Goal: Task Accomplishment & Management: Use online tool/utility

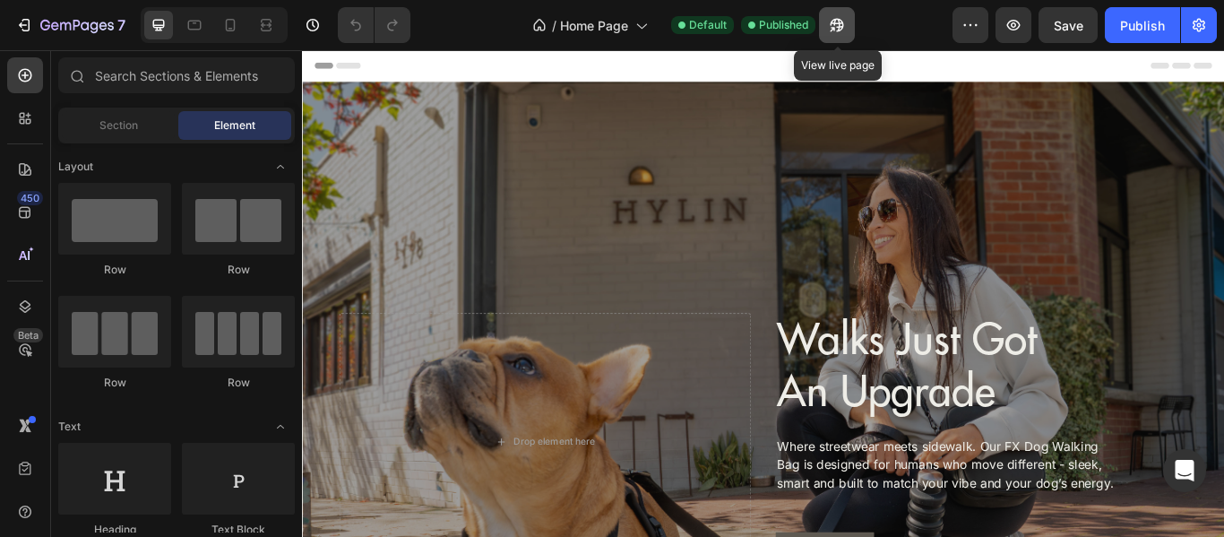
click at [835, 33] on icon "button" at bounding box center [837, 25] width 18 height 18
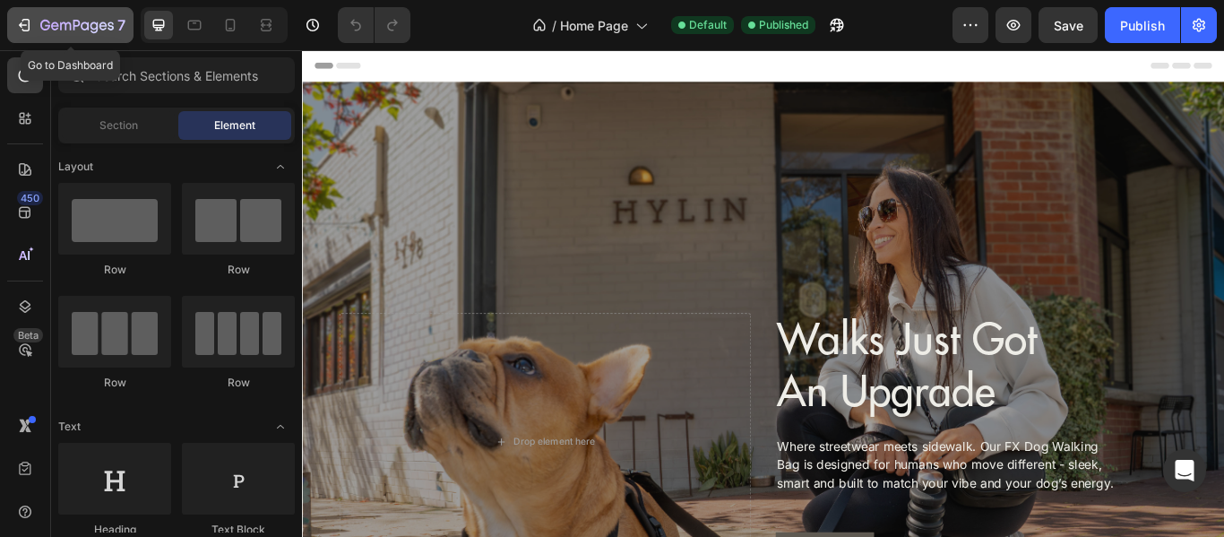
click at [26, 14] on div "7" at bounding box center [70, 25] width 110 height 22
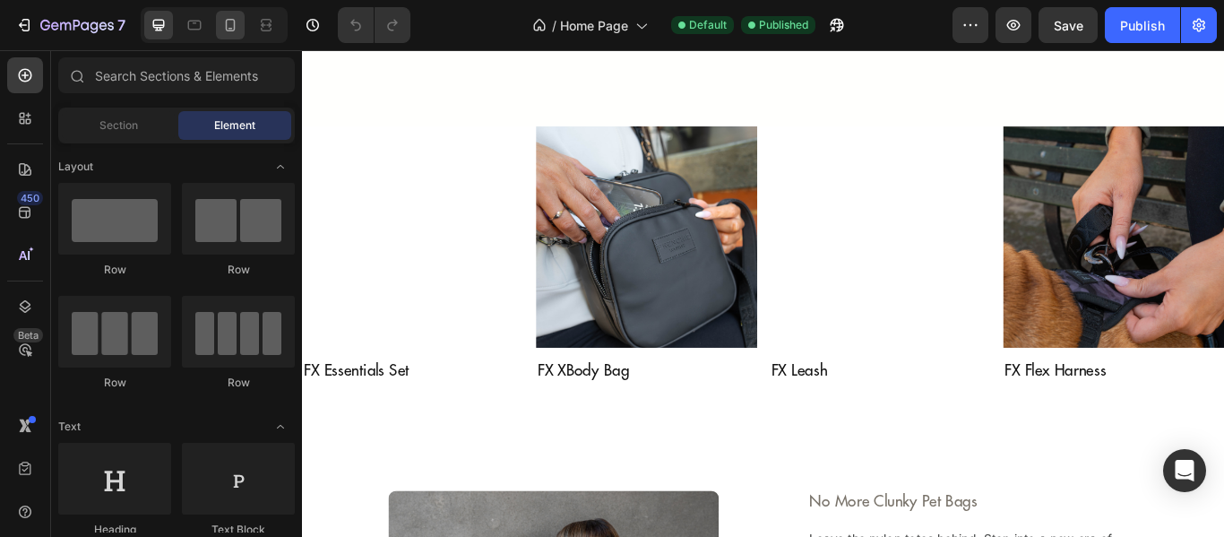
scroll to position [2060, 0]
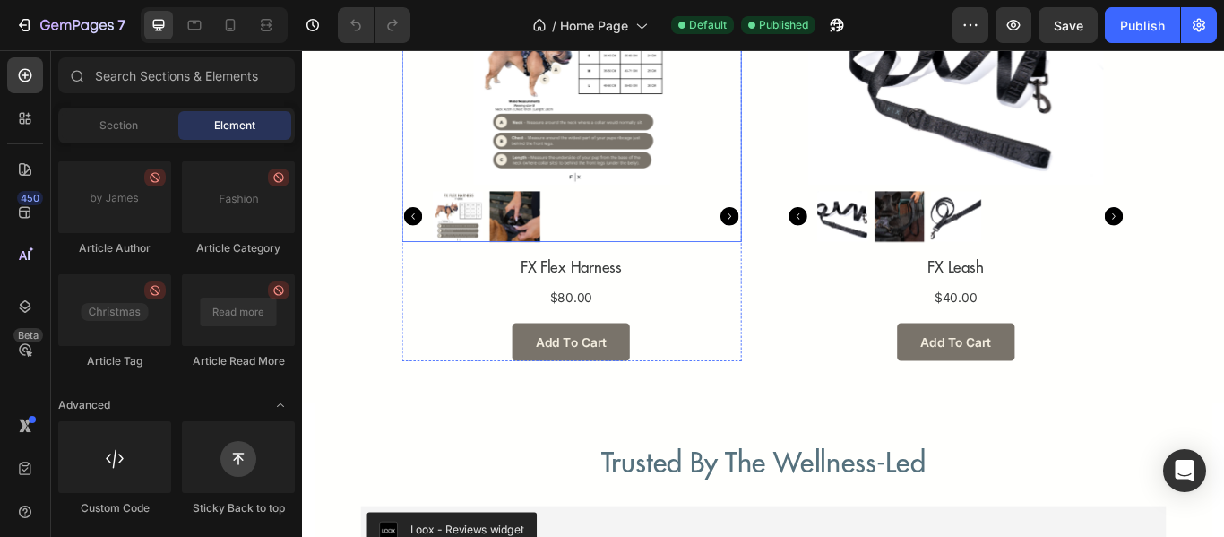
scroll to position [4300, 0]
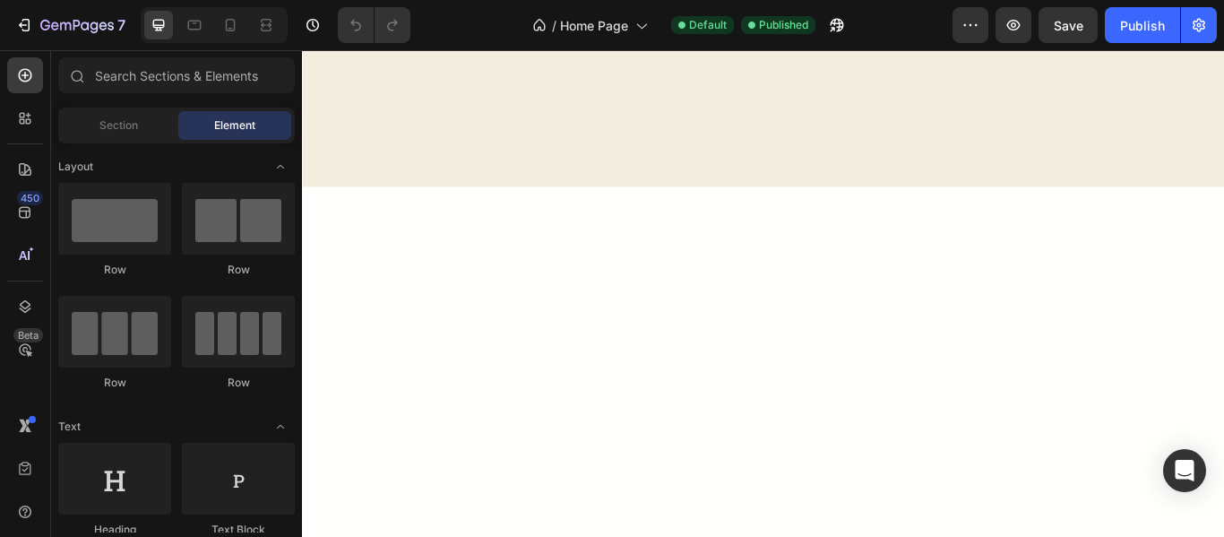
scroll to position [1971, 0]
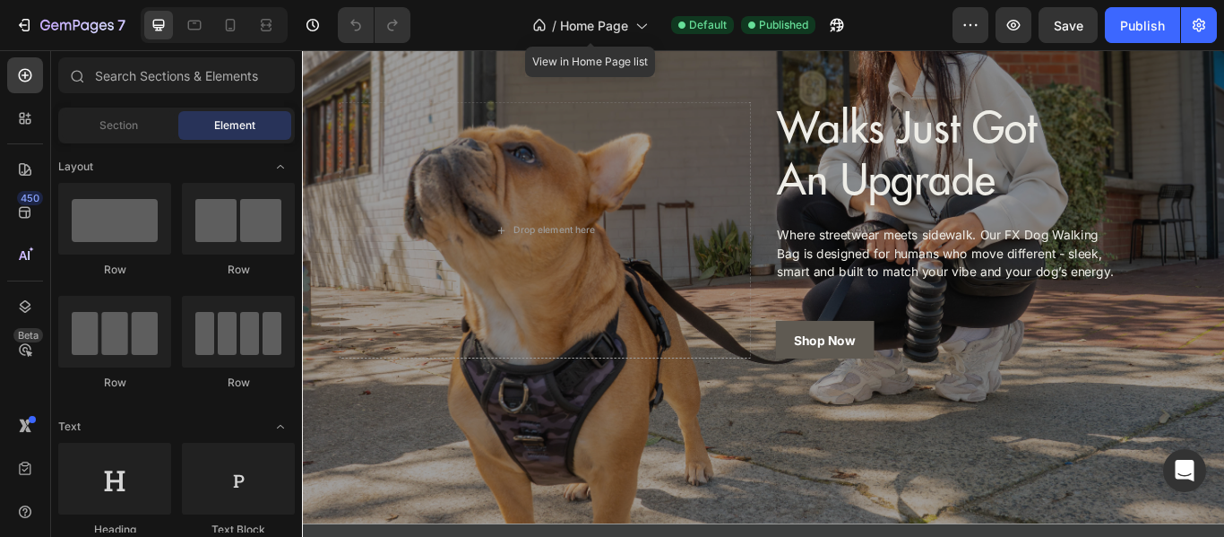
scroll to position [269, 0]
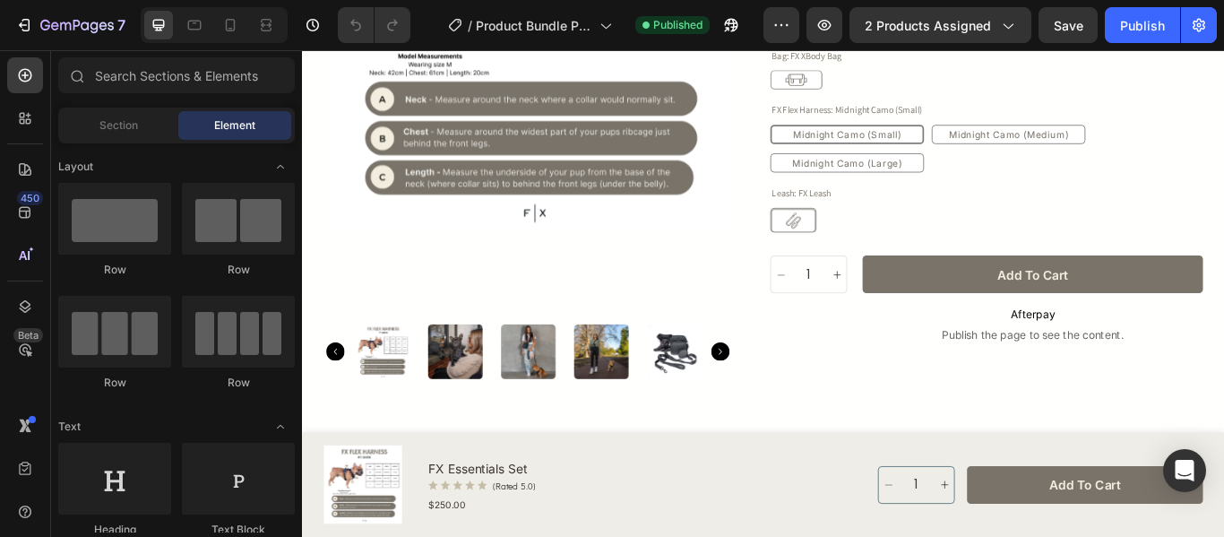
scroll to position [448, 0]
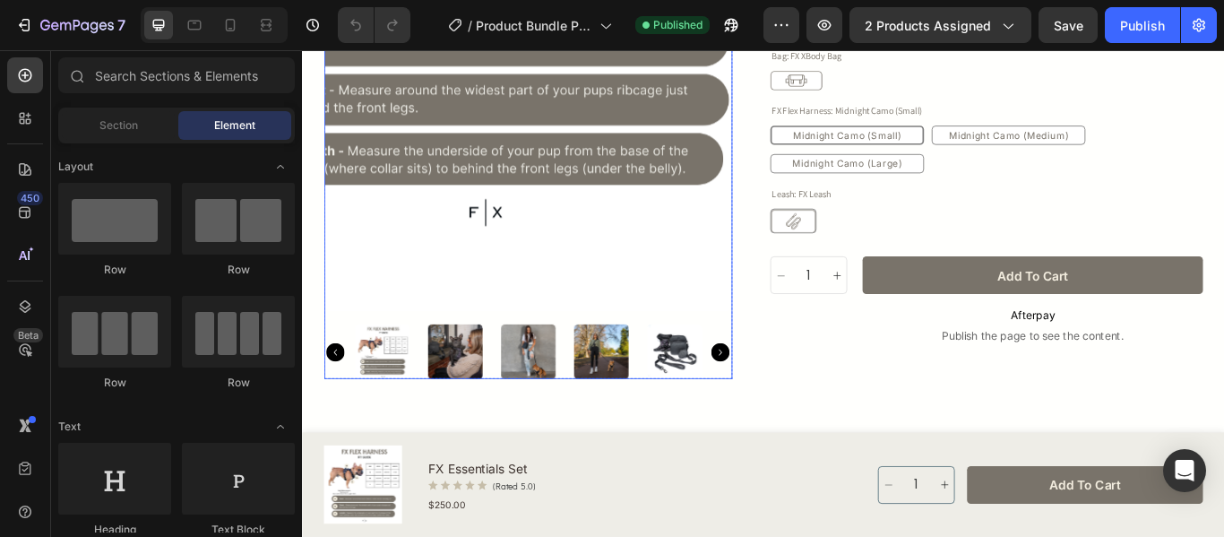
click at [688, 241] on img at bounding box center [565, 21] width 476 height 667
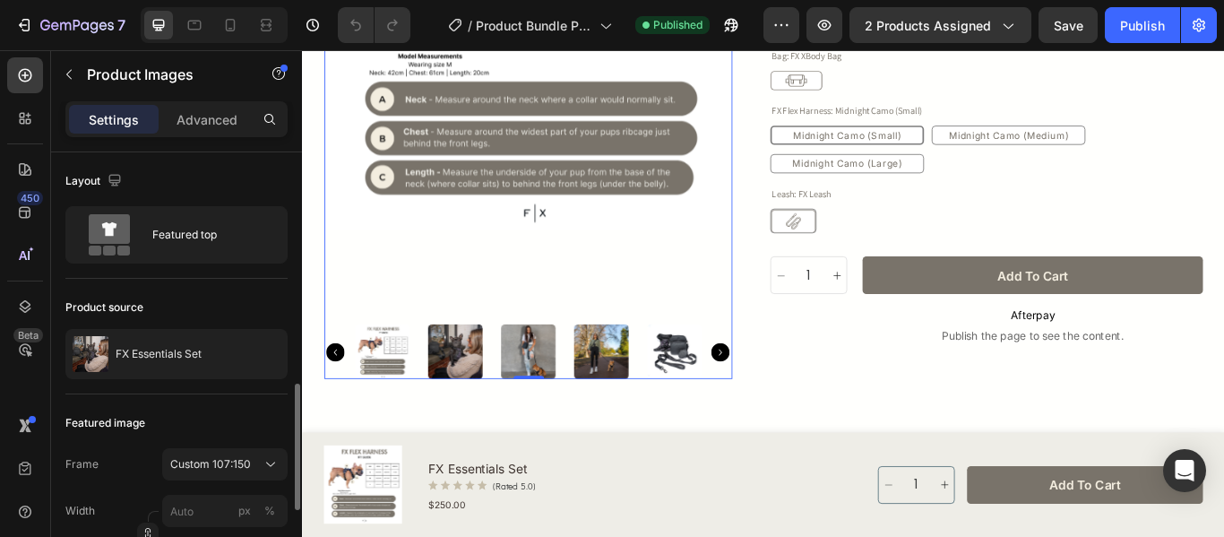
scroll to position [179, 0]
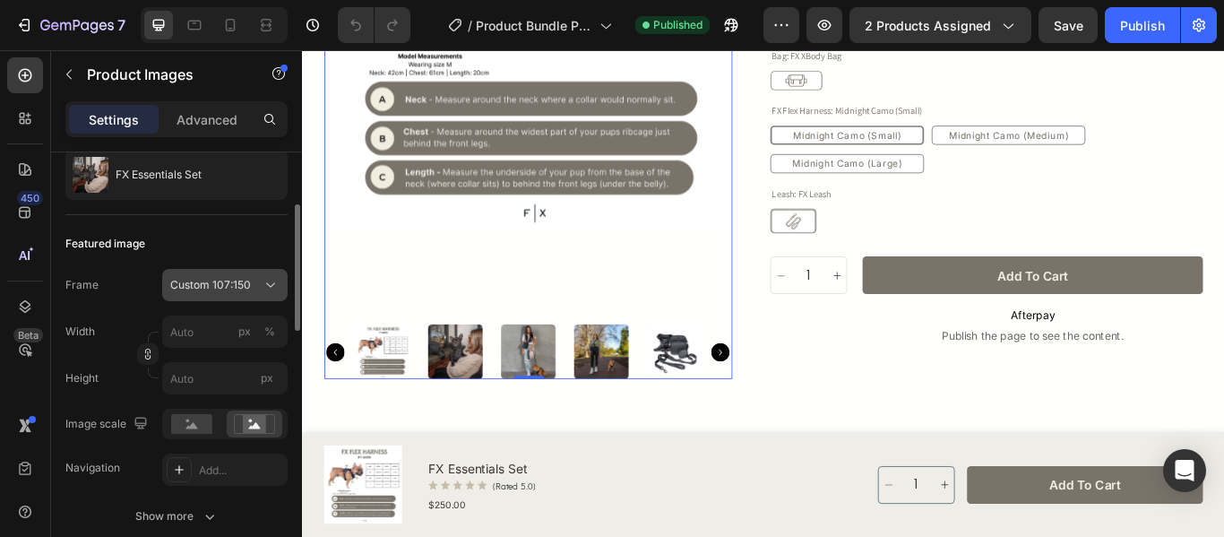
click at [219, 286] on span "Custom 107:150" at bounding box center [210, 285] width 81 height 16
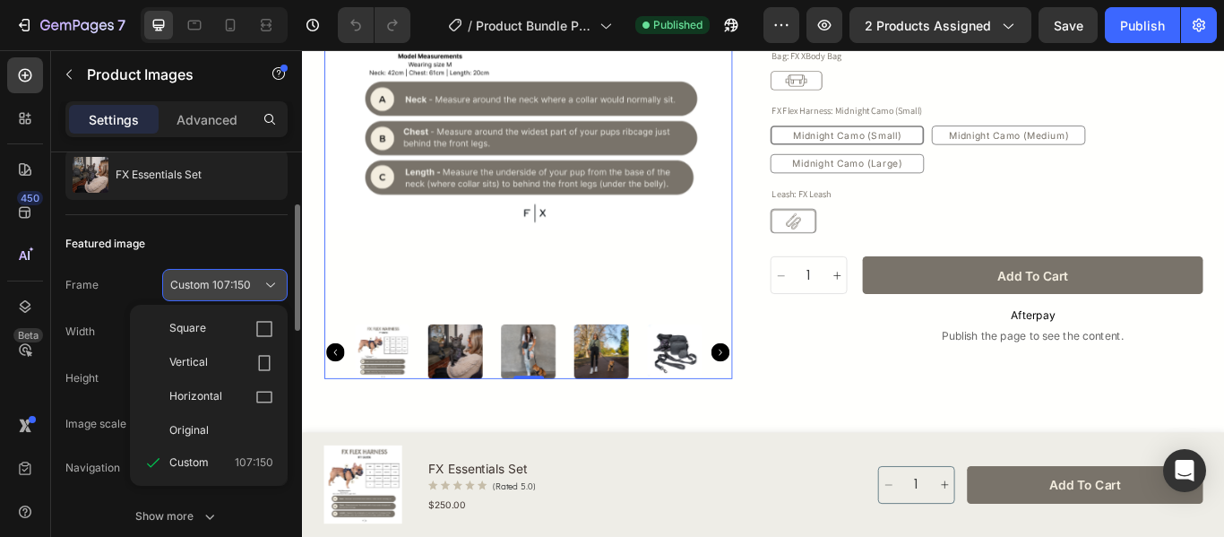
click at [219, 286] on span "Custom 107:150" at bounding box center [210, 285] width 81 height 16
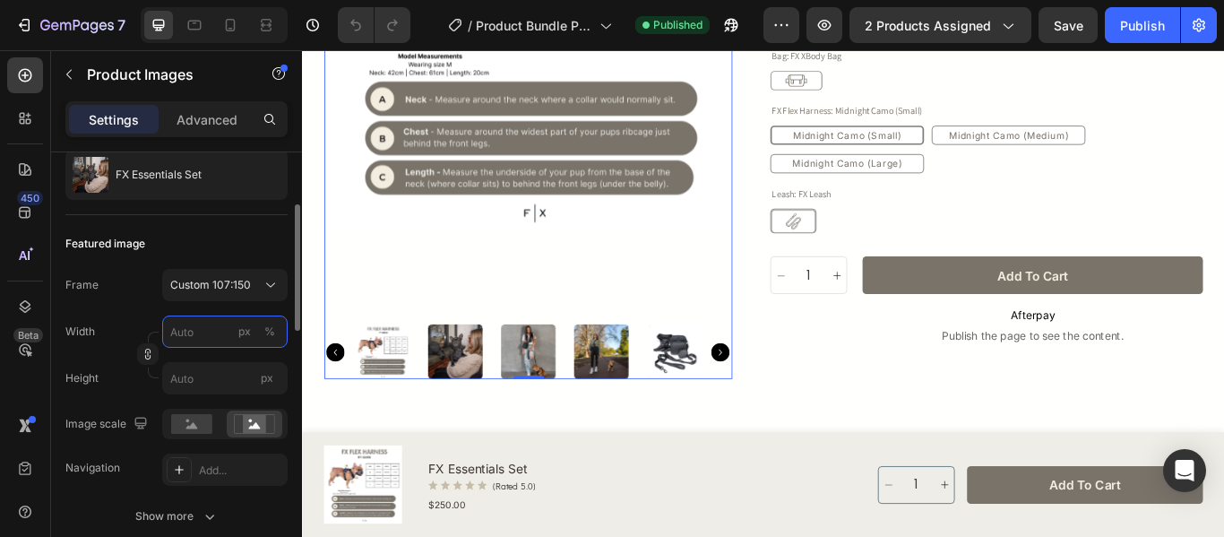
click at [216, 336] on input "px %" at bounding box center [224, 331] width 125 height 32
type input "42"
type input "59"
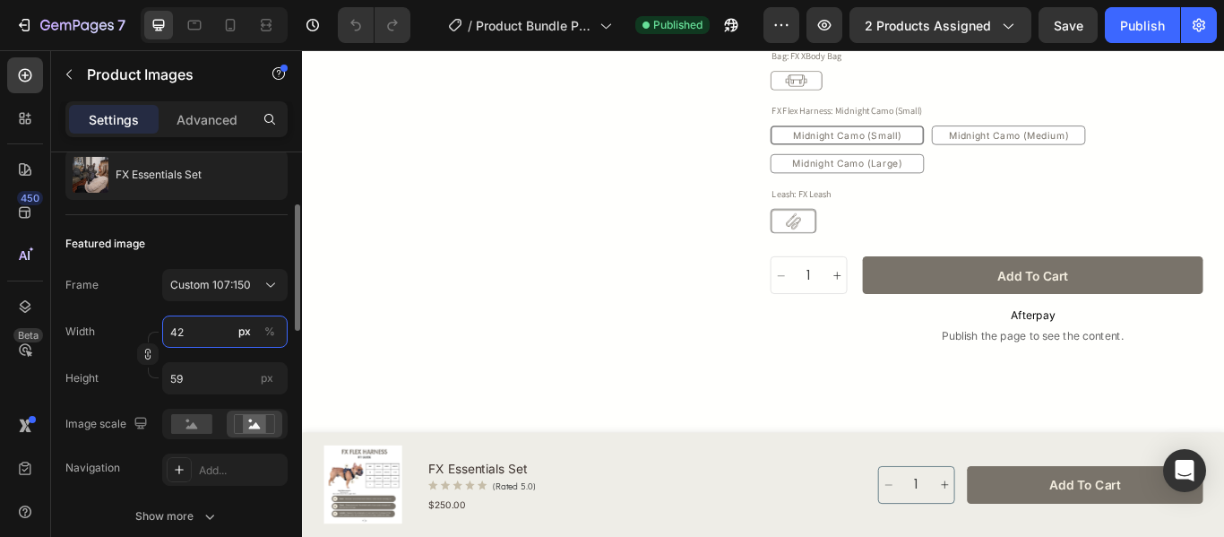
type input "428"
type input "600"
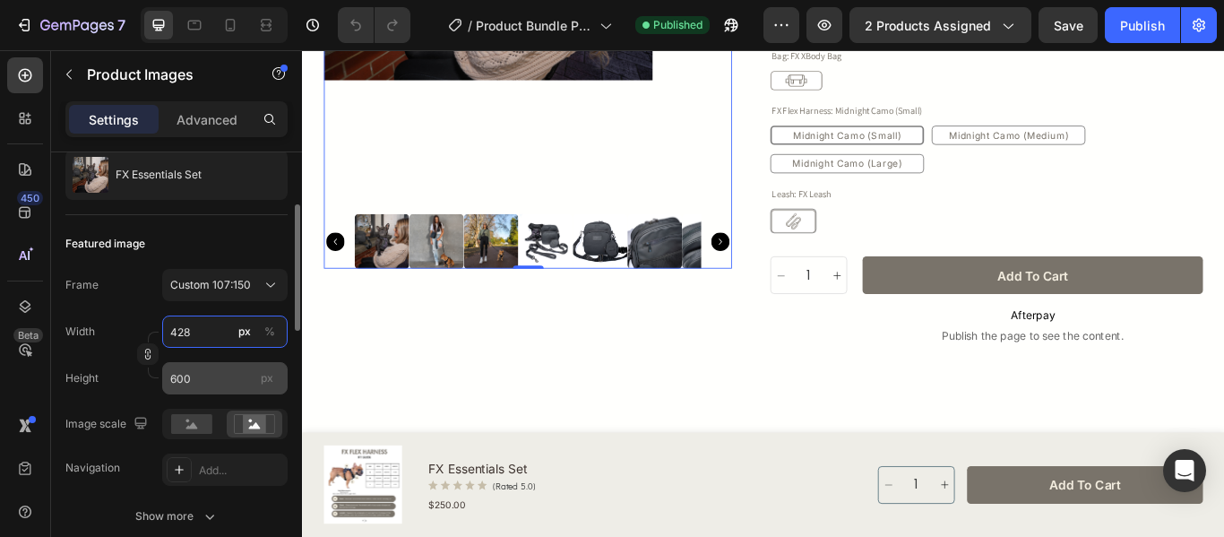
type input "428"
click at [217, 373] on input "600" at bounding box center [224, 378] width 125 height 32
click at [13, 387] on div "450 Beta" at bounding box center [25, 232] width 36 height 350
click at [223, 376] on input "600" at bounding box center [224, 378] width 125 height 32
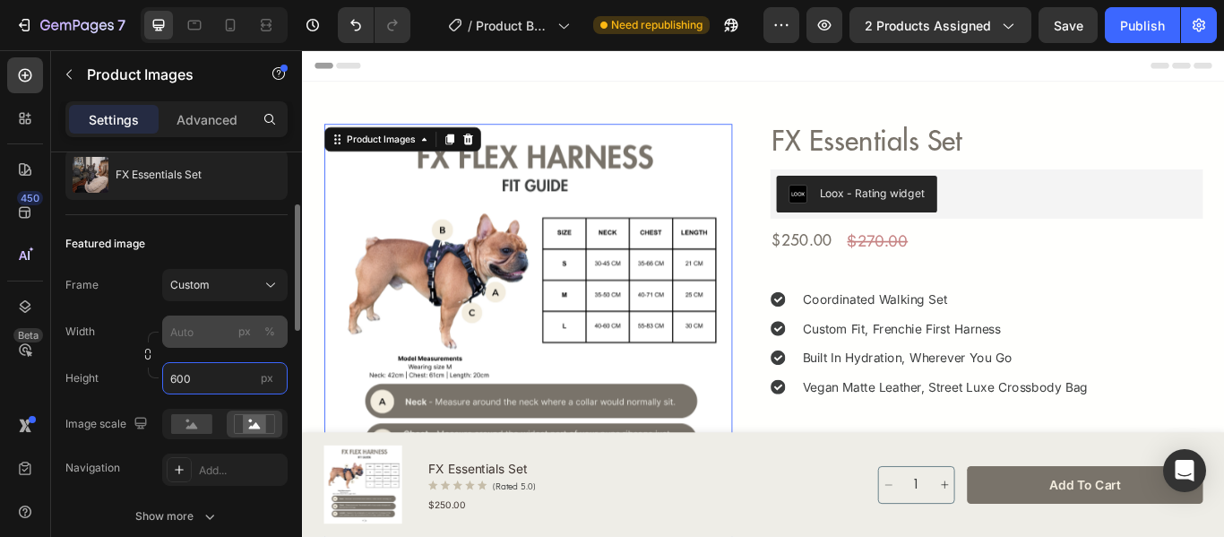
type input "600"
click at [213, 341] on input "px %" at bounding box center [224, 331] width 125 height 32
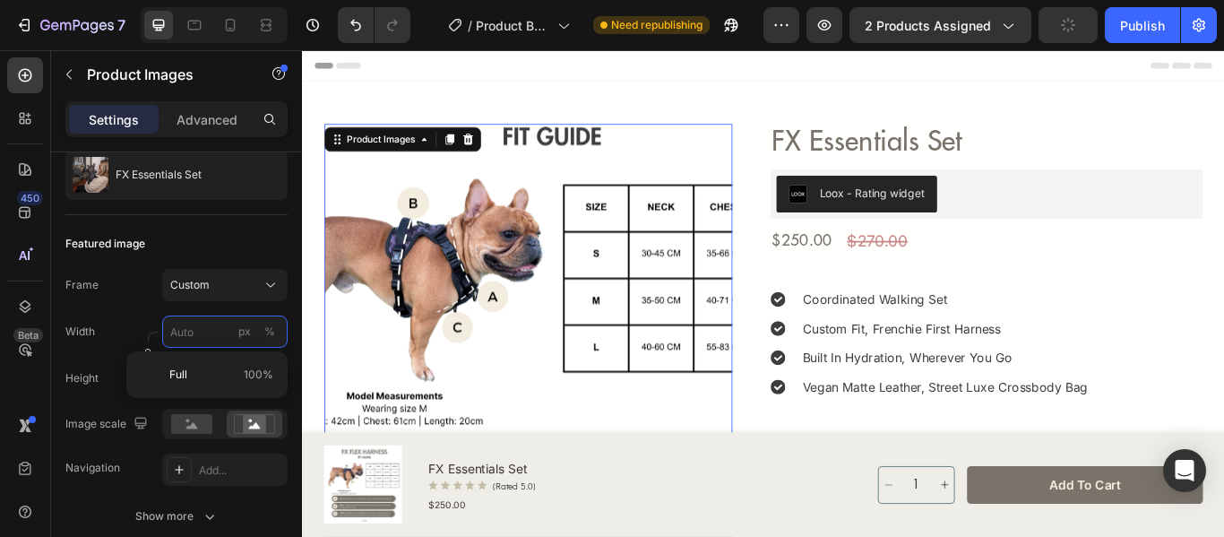
scroll to position [269, 0]
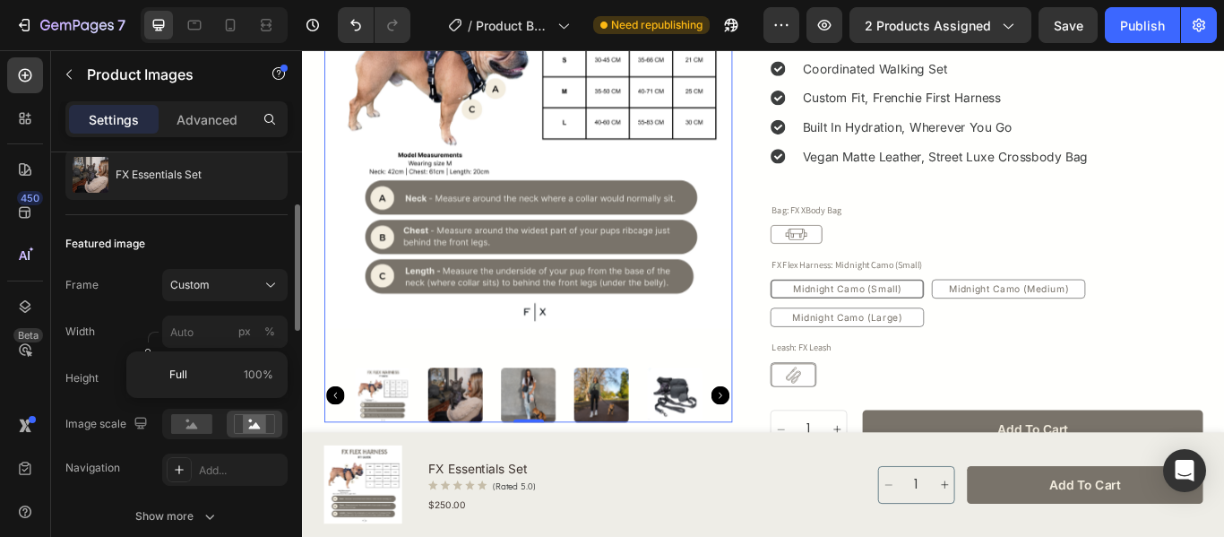
click at [255, 228] on div "Featured image Frame Custom Width px % Height 600 px Image scale Navigation Add…" at bounding box center [176, 381] width 222 height 332
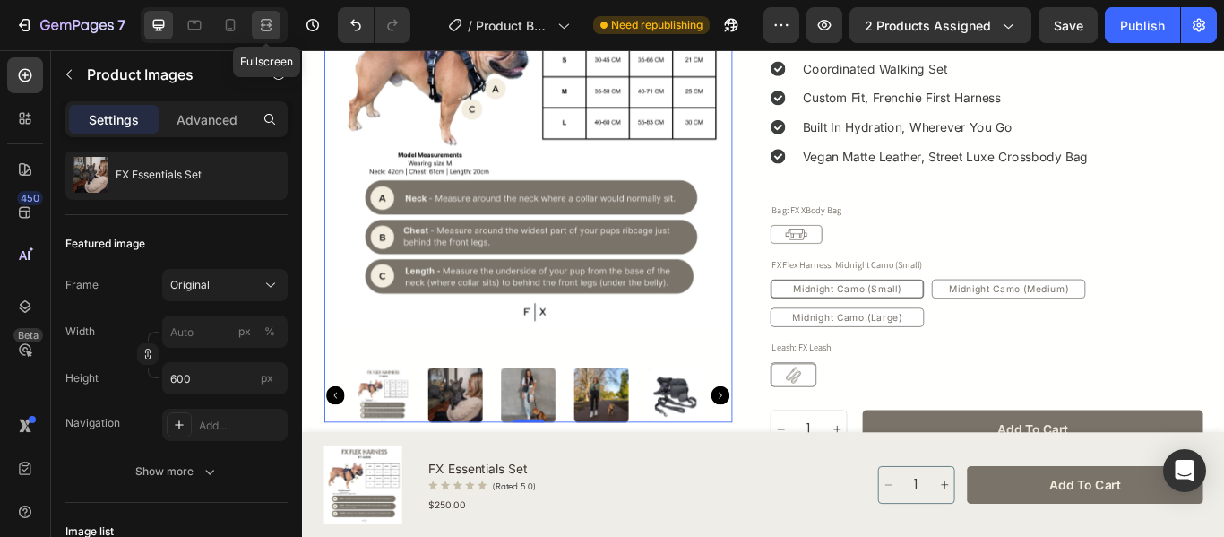
click at [269, 30] on icon at bounding box center [266, 30] width 11 height 4
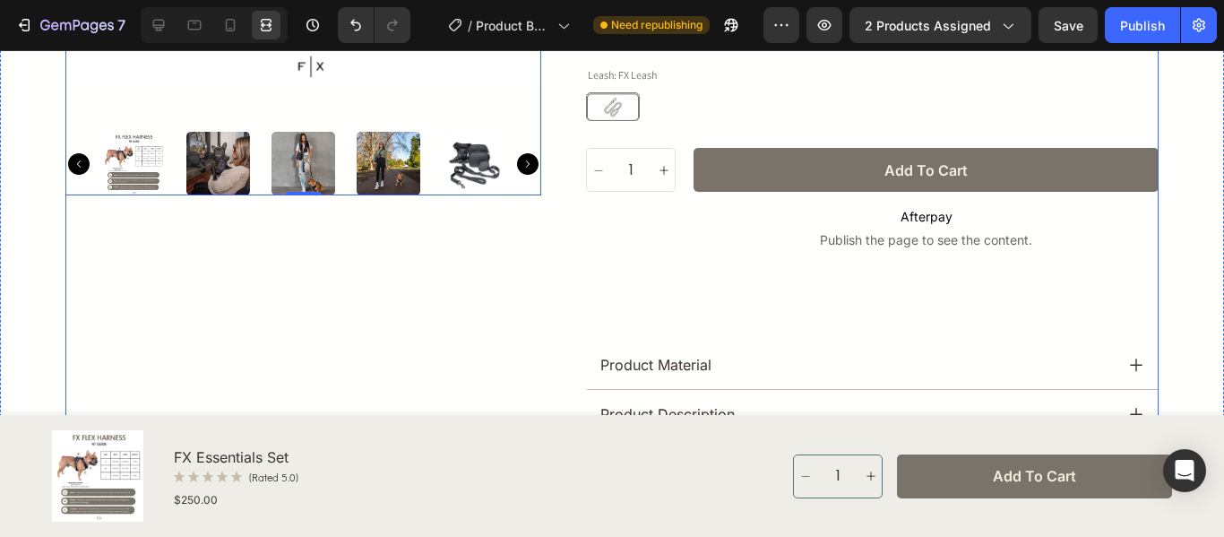
scroll to position [358, 0]
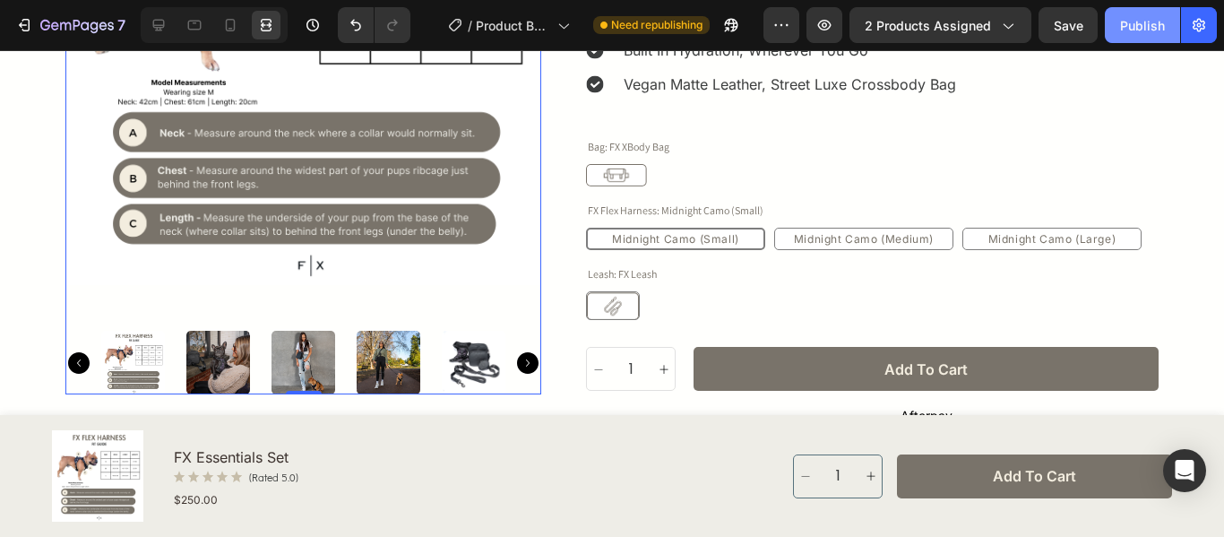
click at [1159, 17] on div "Publish" at bounding box center [1142, 25] width 45 height 19
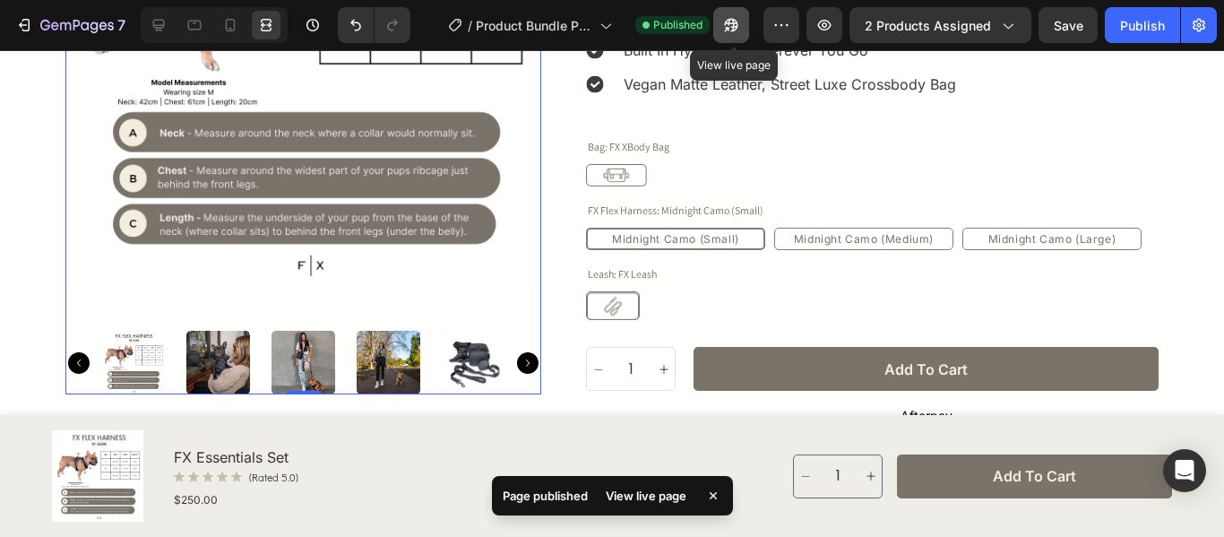
click at [729, 28] on icon "button" at bounding box center [727, 29] width 4 height 4
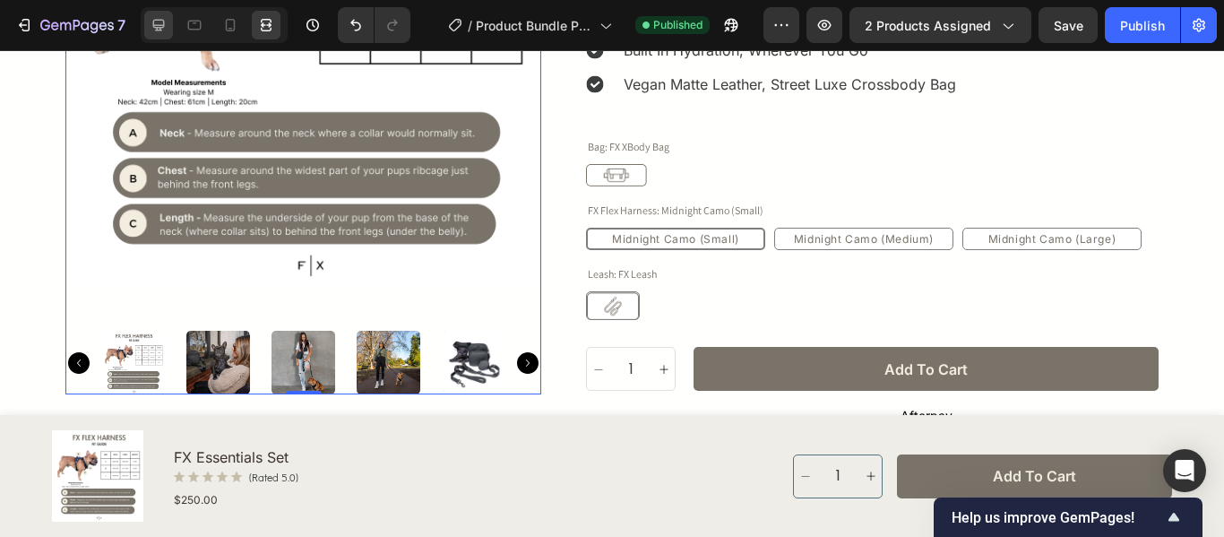
click at [154, 19] on icon at bounding box center [159, 25] width 18 height 18
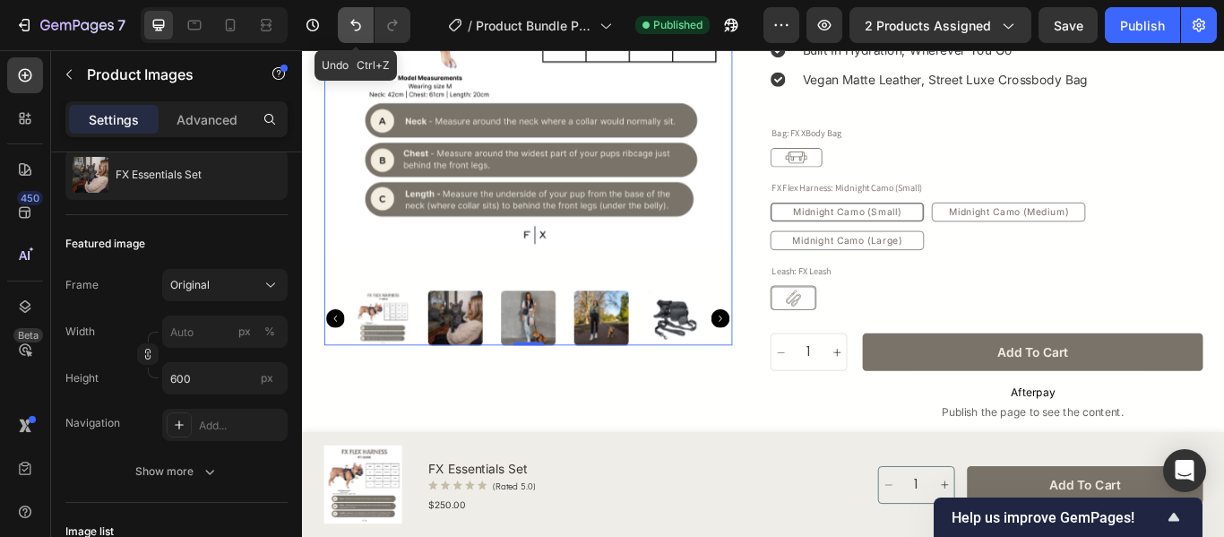
drag, startPoint x: 353, startPoint y: 38, endPoint x: 1036, endPoint y: 133, distance: 689.2
click at [353, 38] on button "Undo/Redo" at bounding box center [356, 25] width 36 height 36
click at [355, 21] on icon "Undo/Redo" at bounding box center [356, 25] width 18 height 18
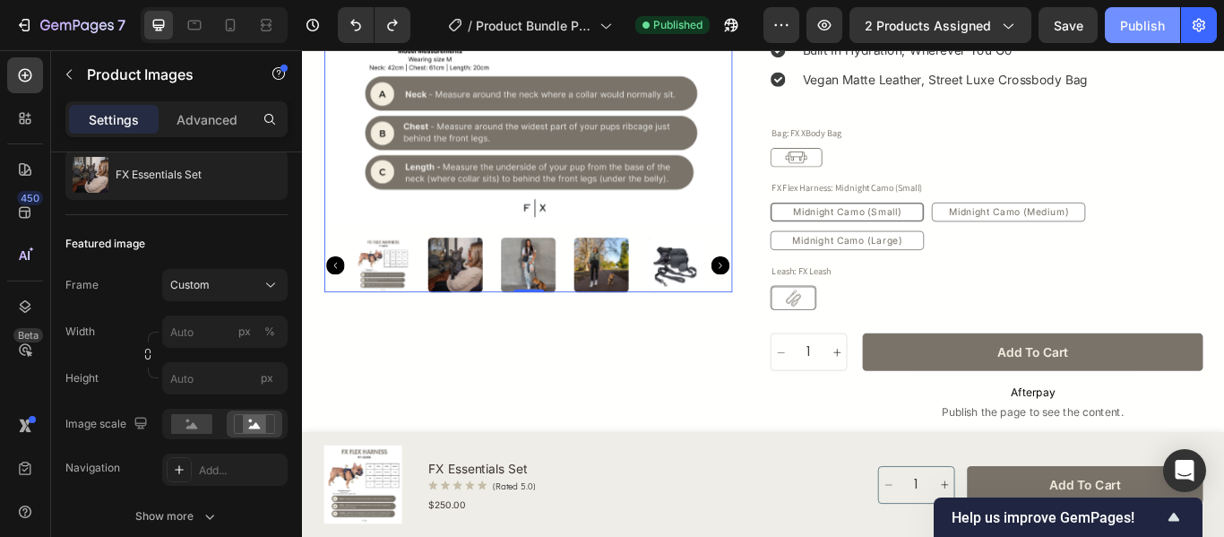
click at [1113, 22] on button "Publish" at bounding box center [1142, 25] width 75 height 36
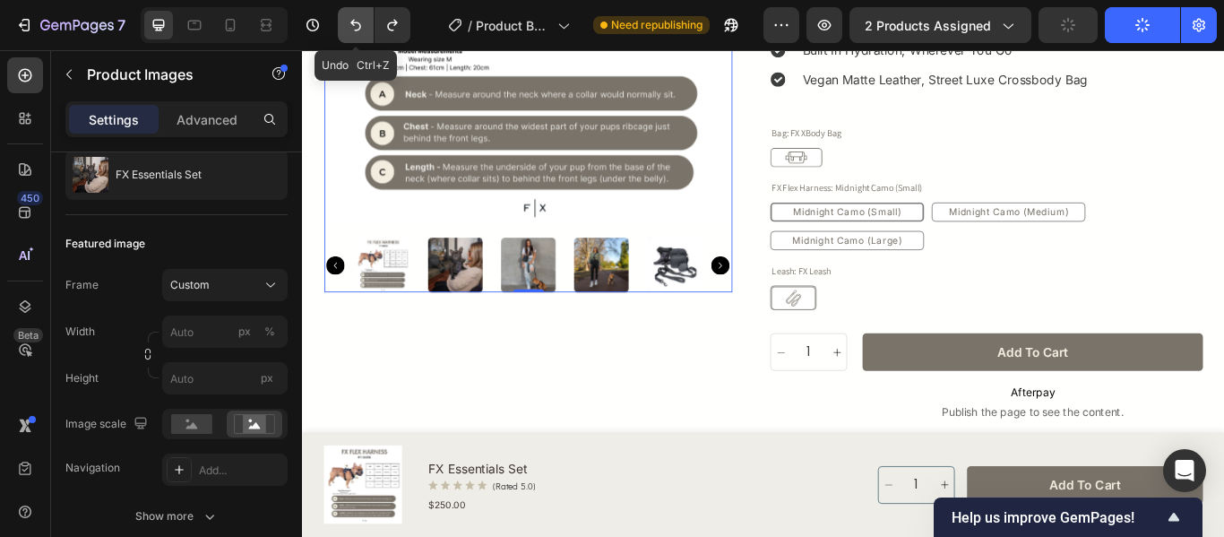
click at [357, 29] on icon "Undo/Redo" at bounding box center [356, 25] width 18 height 18
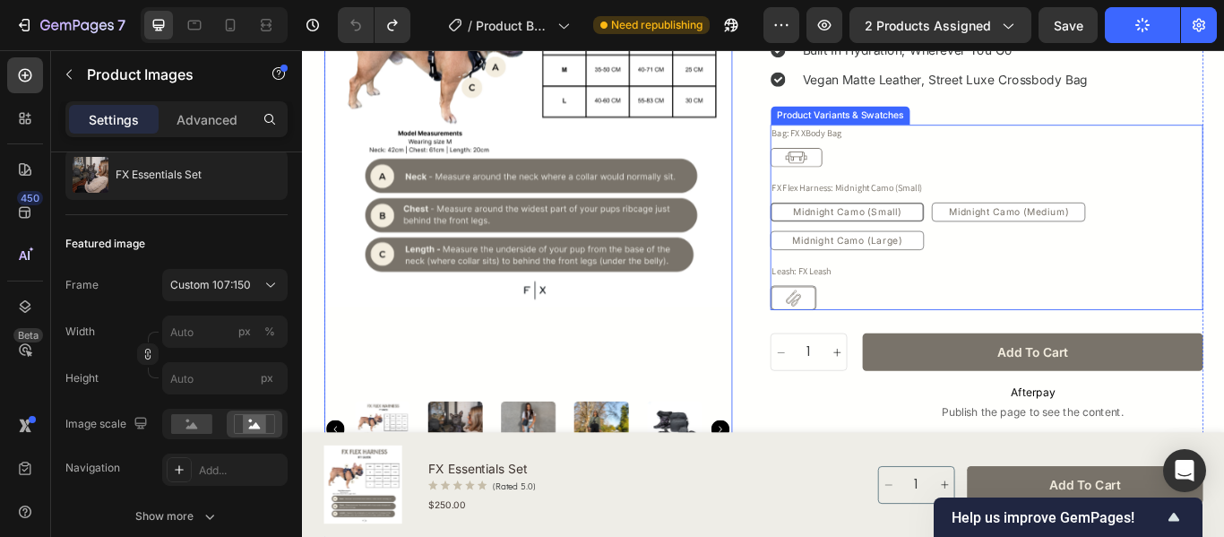
scroll to position [717, 0]
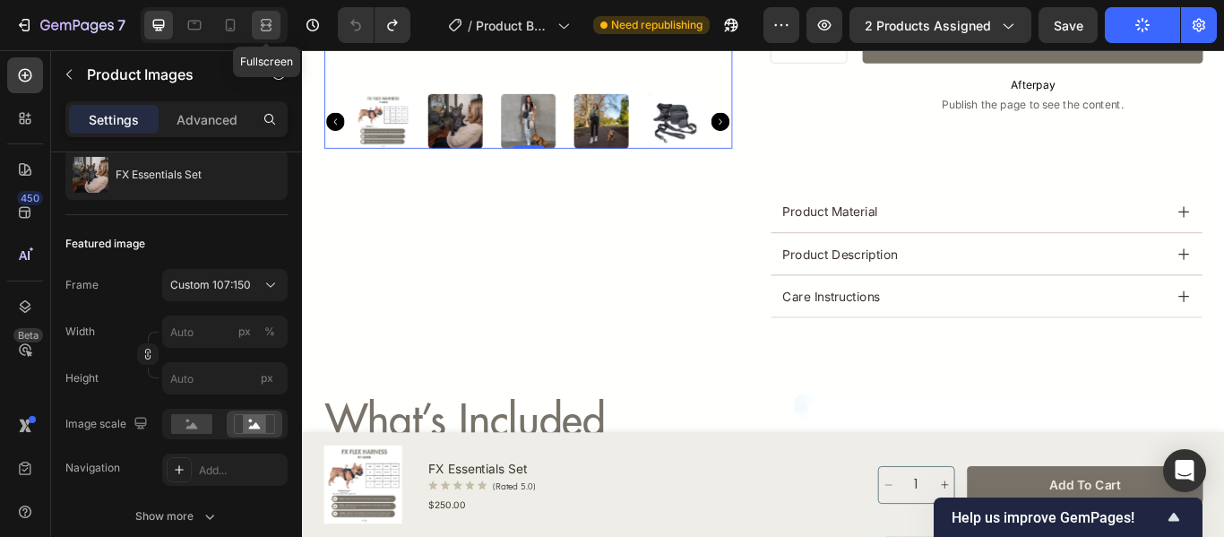
click at [262, 26] on icon at bounding box center [263, 24] width 5 height 4
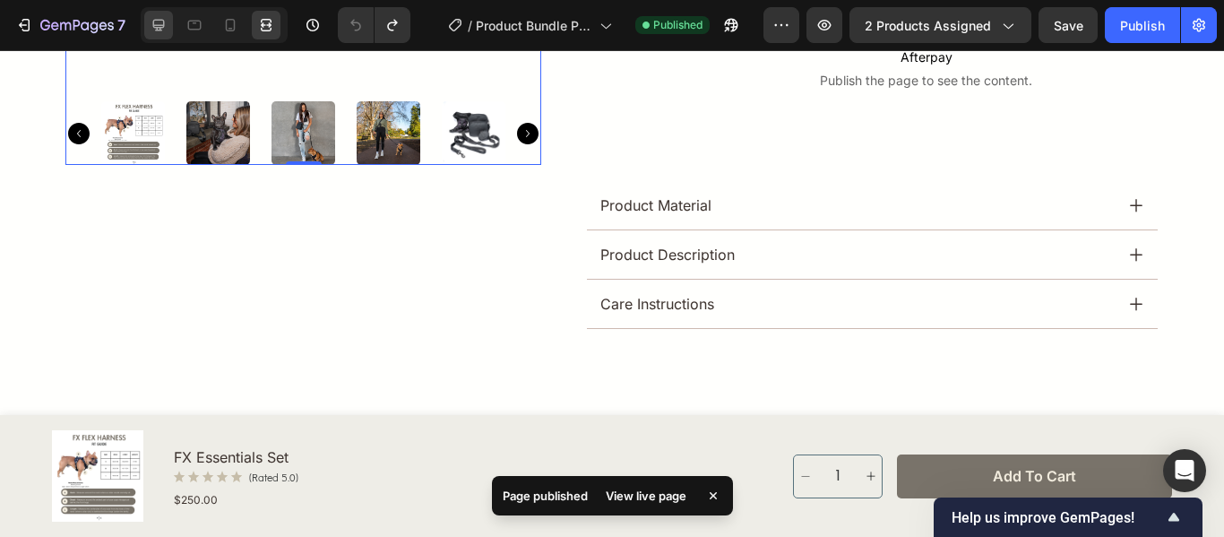
click at [155, 26] on icon at bounding box center [159, 26] width 12 height 12
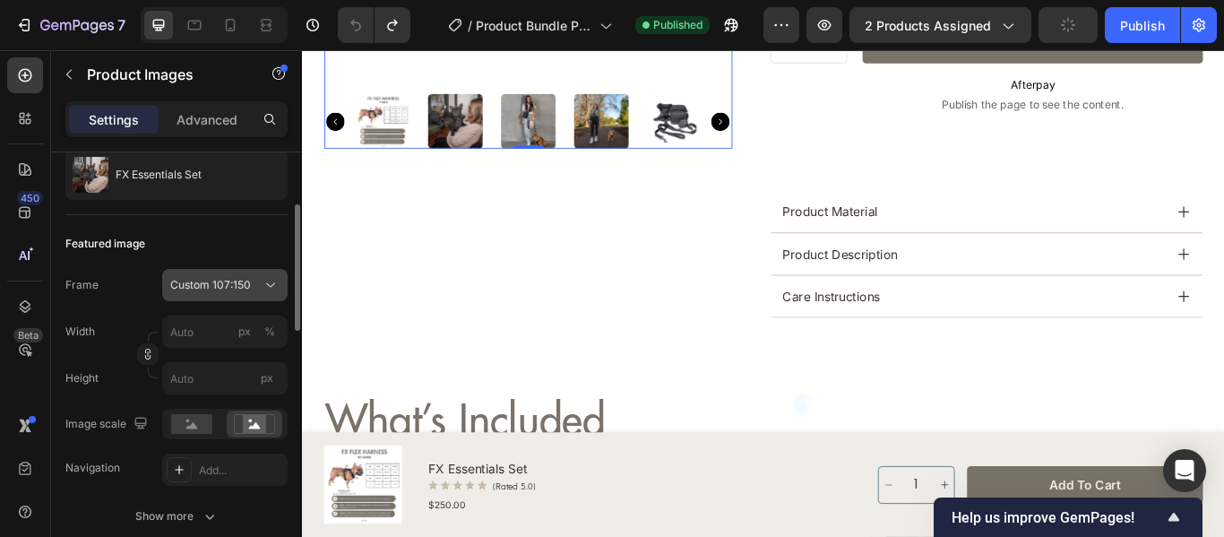
click at [266, 282] on icon at bounding box center [271, 285] width 18 height 18
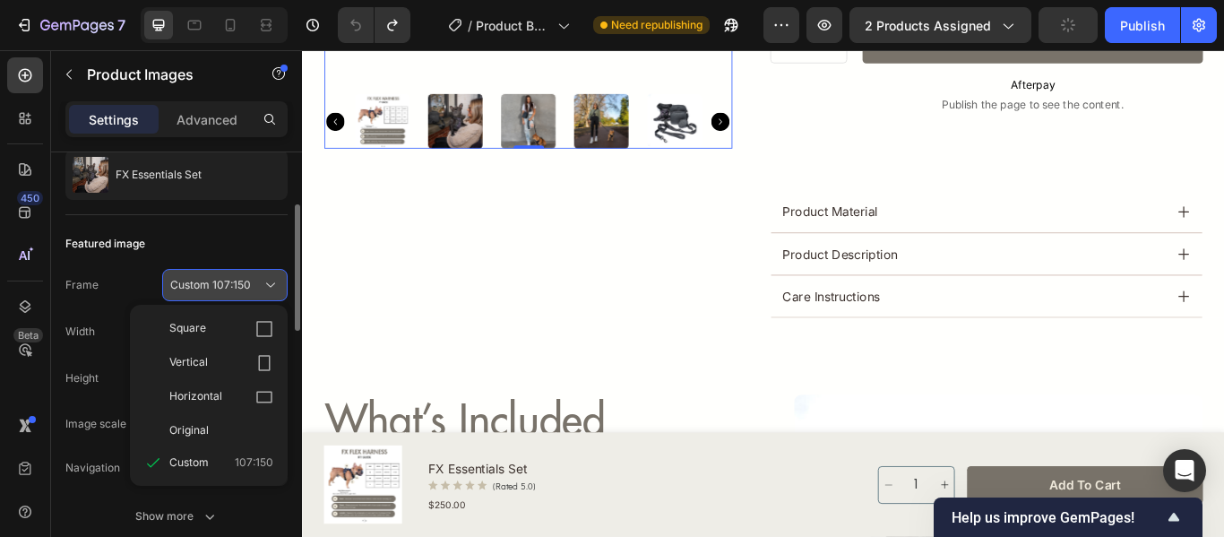
click at [260, 281] on div "Custom 107:150" at bounding box center [224, 285] width 109 height 18
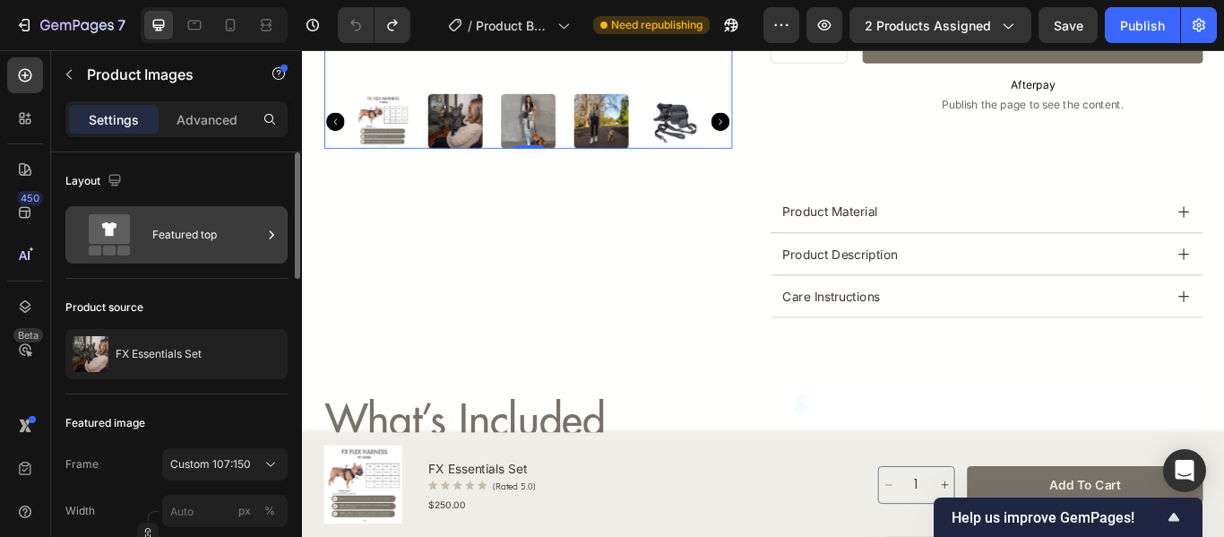
click at [225, 233] on div "Featured top" at bounding box center [206, 234] width 109 height 41
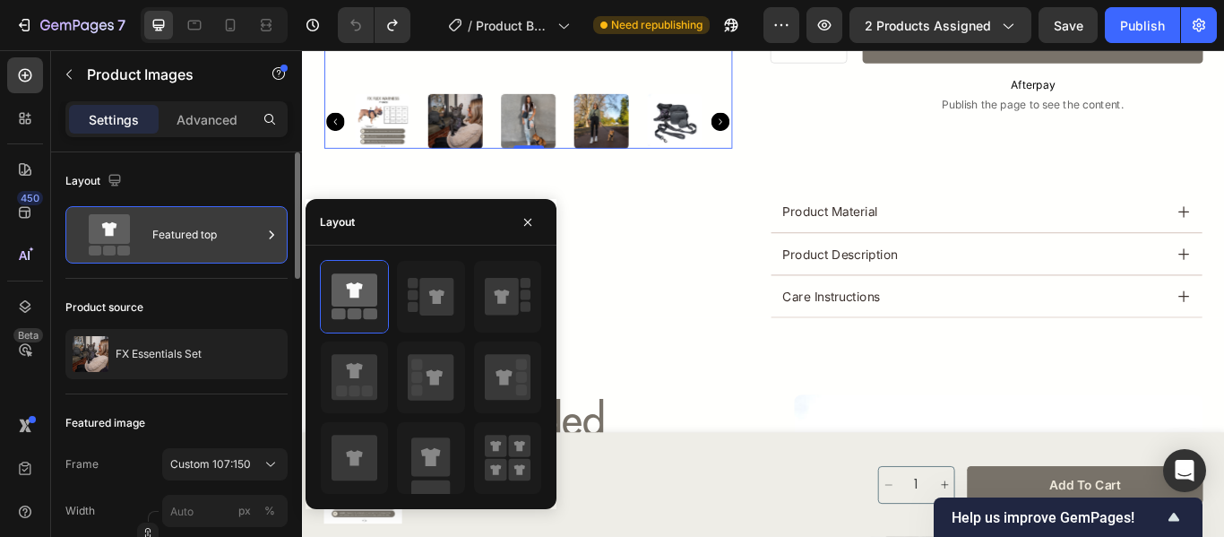
click at [225, 233] on div "Featured top" at bounding box center [206, 234] width 109 height 41
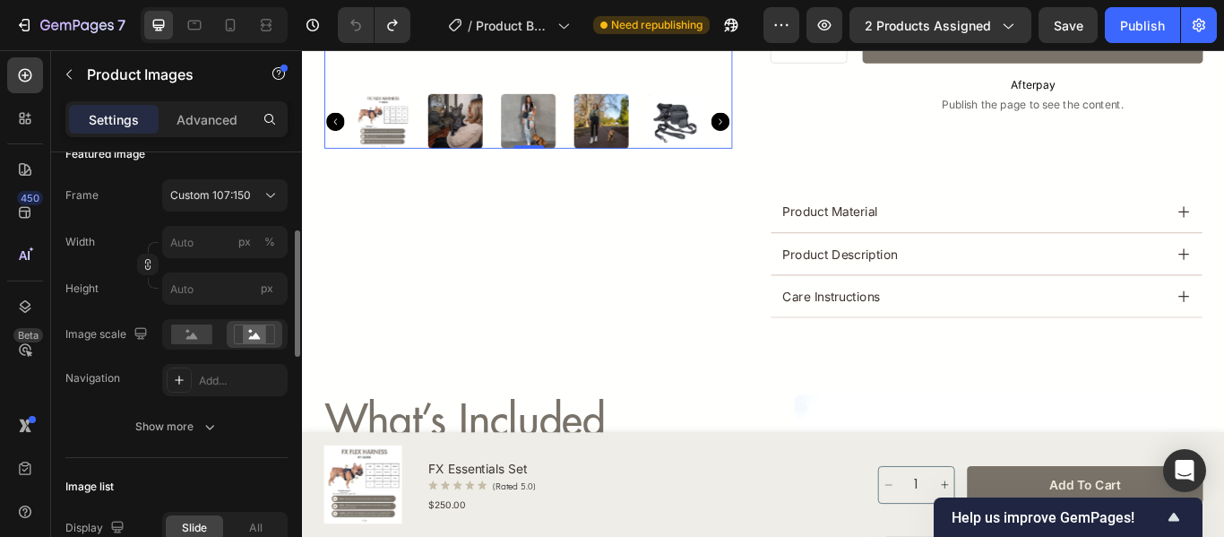
scroll to position [358, 0]
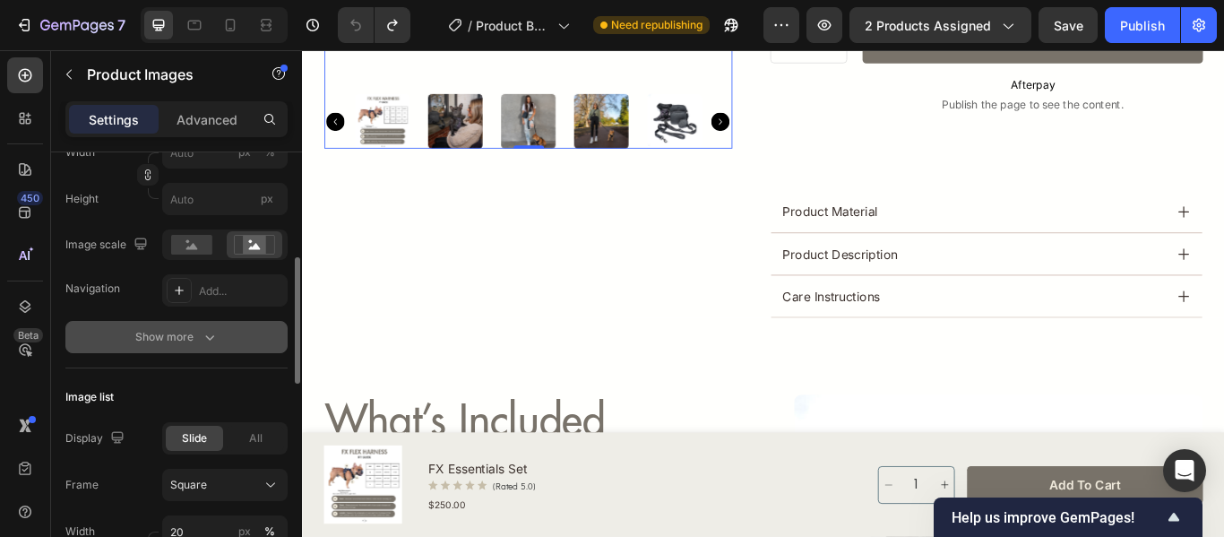
click at [211, 333] on icon "button" at bounding box center [210, 337] width 18 height 18
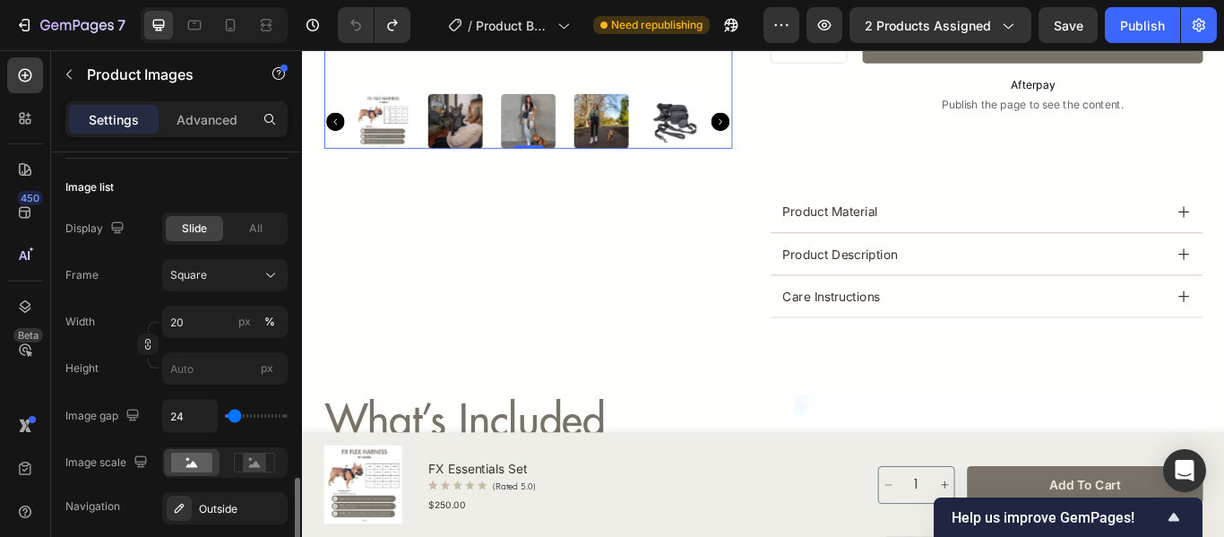
scroll to position [985, 0]
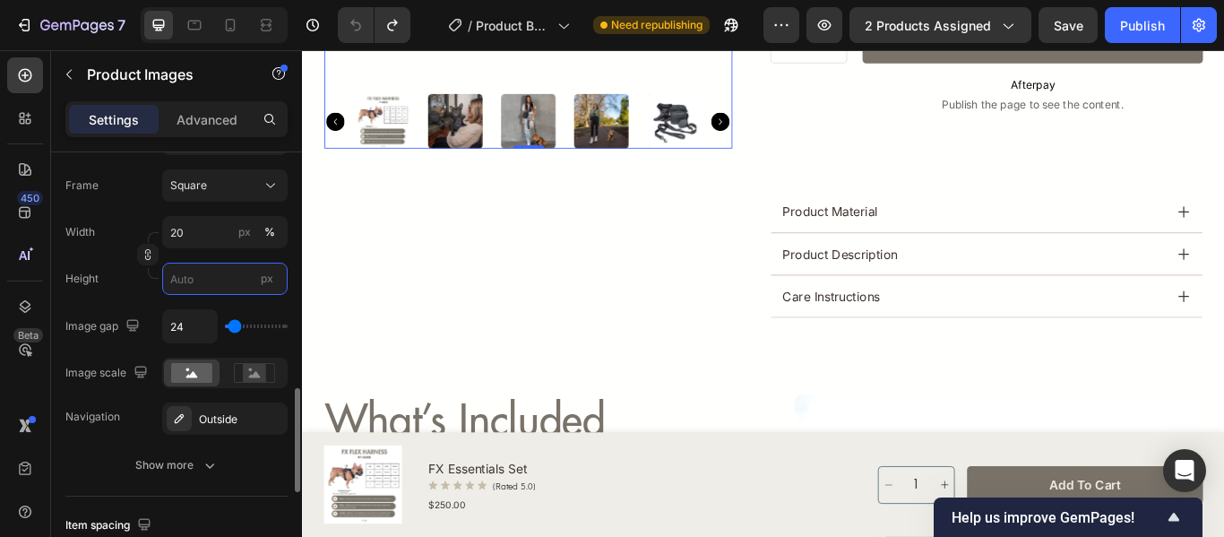
click at [200, 276] on input "px" at bounding box center [224, 278] width 125 height 32
type input "60"
type input "600"
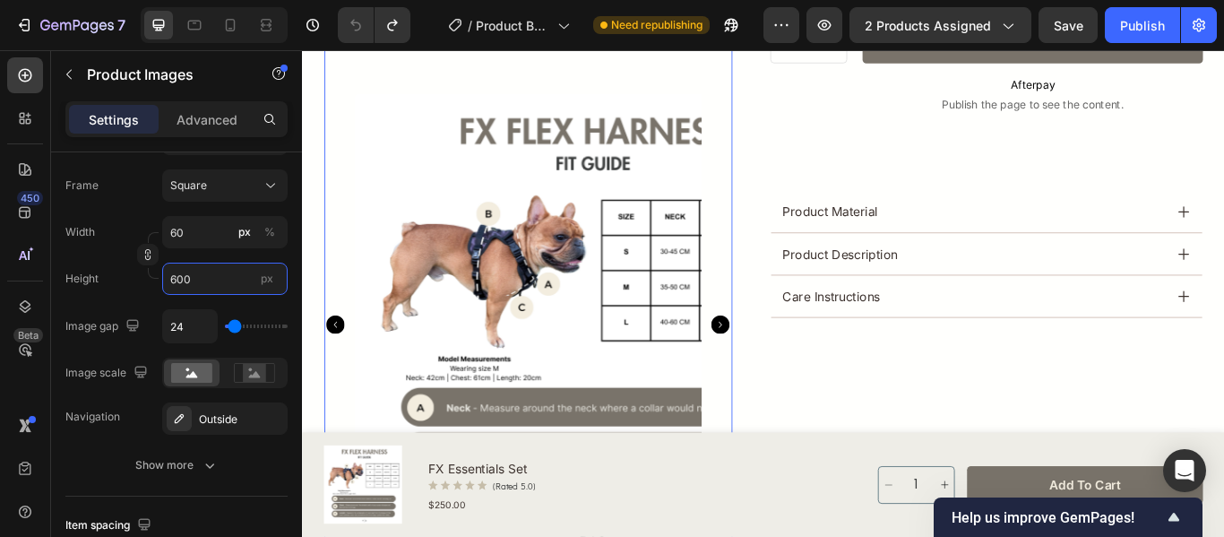
type input "600"
click at [264, 26] on icon at bounding box center [266, 25] width 18 height 18
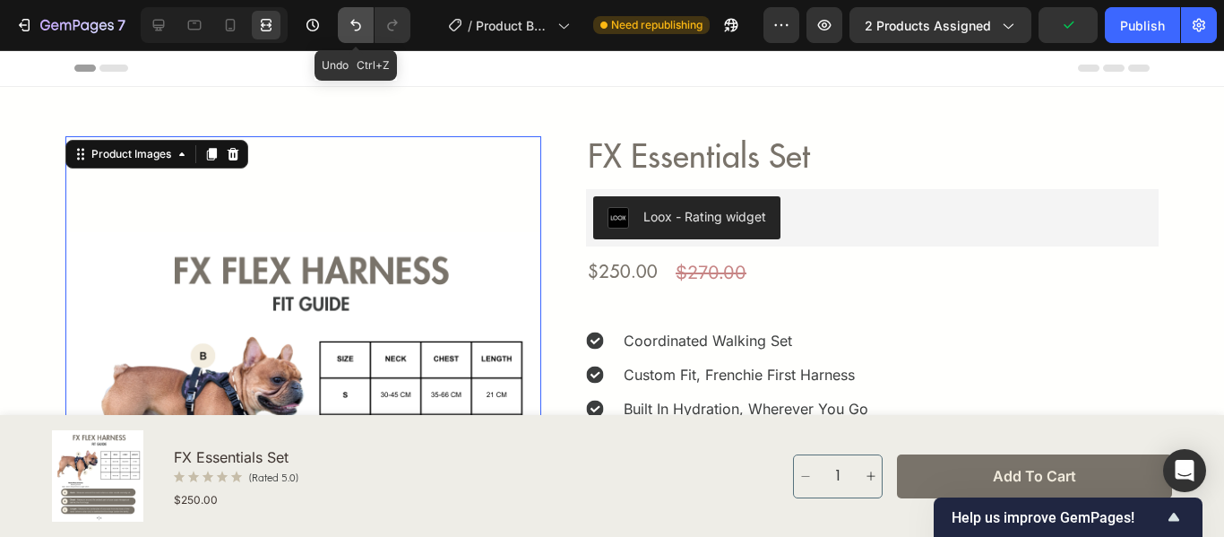
click at [361, 22] on icon "Undo/Redo" at bounding box center [356, 25] width 18 height 18
drag, startPoint x: 357, startPoint y: 44, endPoint x: 354, endPoint y: 34, distance: 10.2
click at [355, 39] on div "7 Version history / Product Bundle Page Need republishing Preview 2 products as…" at bounding box center [612, 25] width 1224 height 51
click at [354, 34] on button "Undo/Redo" at bounding box center [356, 25] width 36 height 36
type input "20"
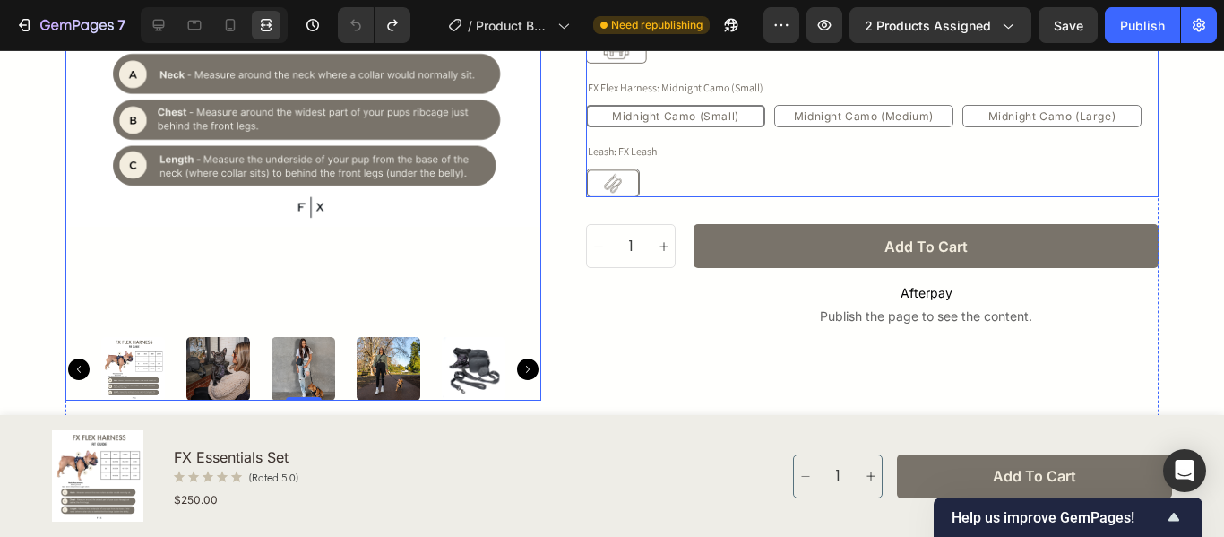
scroll to position [538, 0]
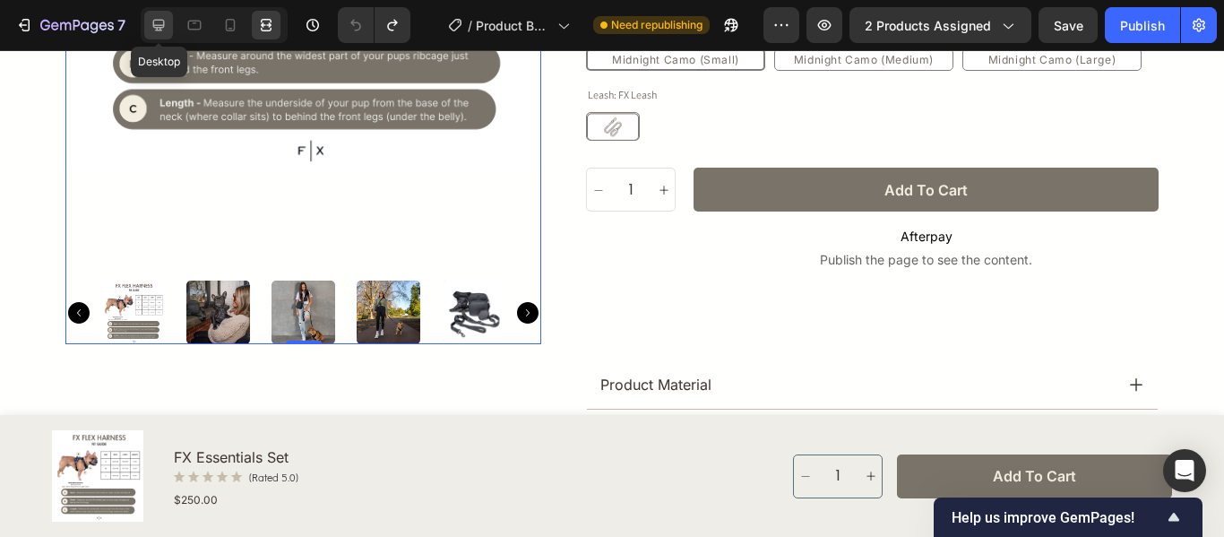
click at [161, 20] on icon at bounding box center [159, 26] width 12 height 12
